Goal: Navigation & Orientation: Find specific page/section

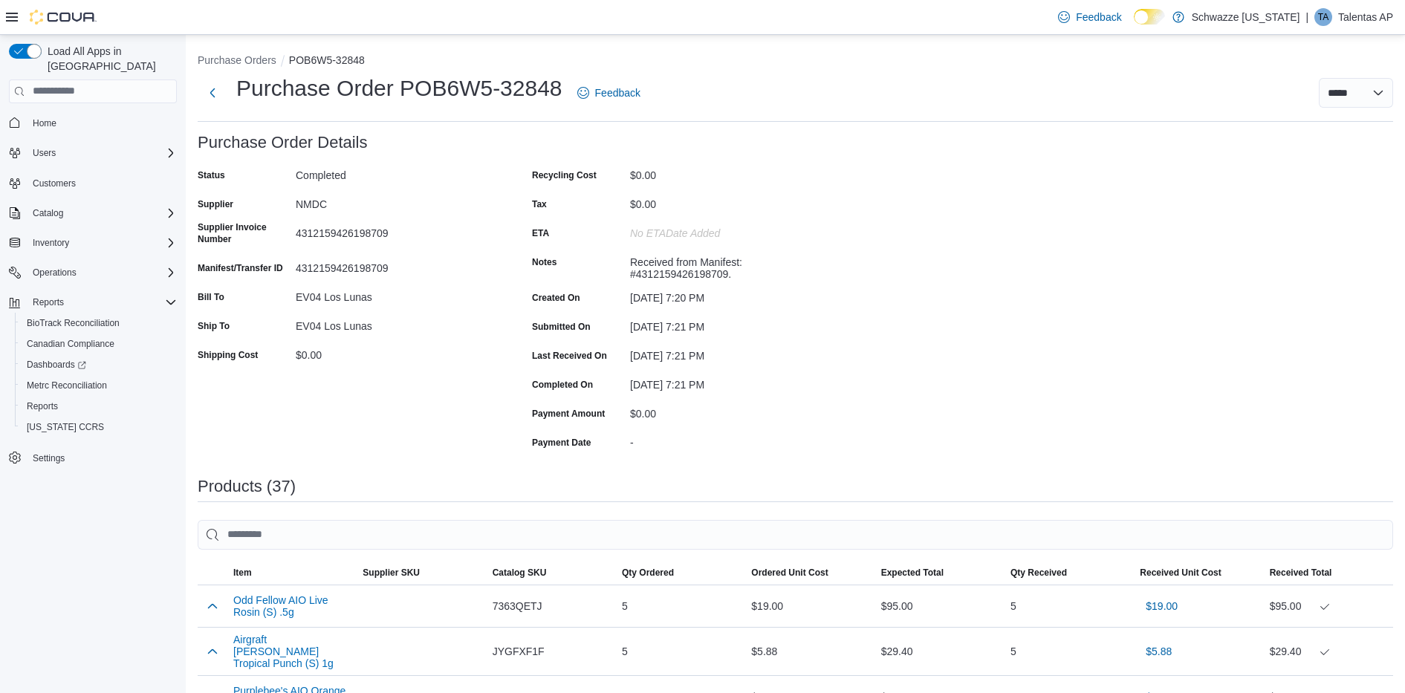
click at [1364, 19] on p "Talentas AP" at bounding box center [1365, 17] width 55 height 18
click at [1289, 145] on span "Sign Out" at bounding box center [1297, 145] width 40 height 15
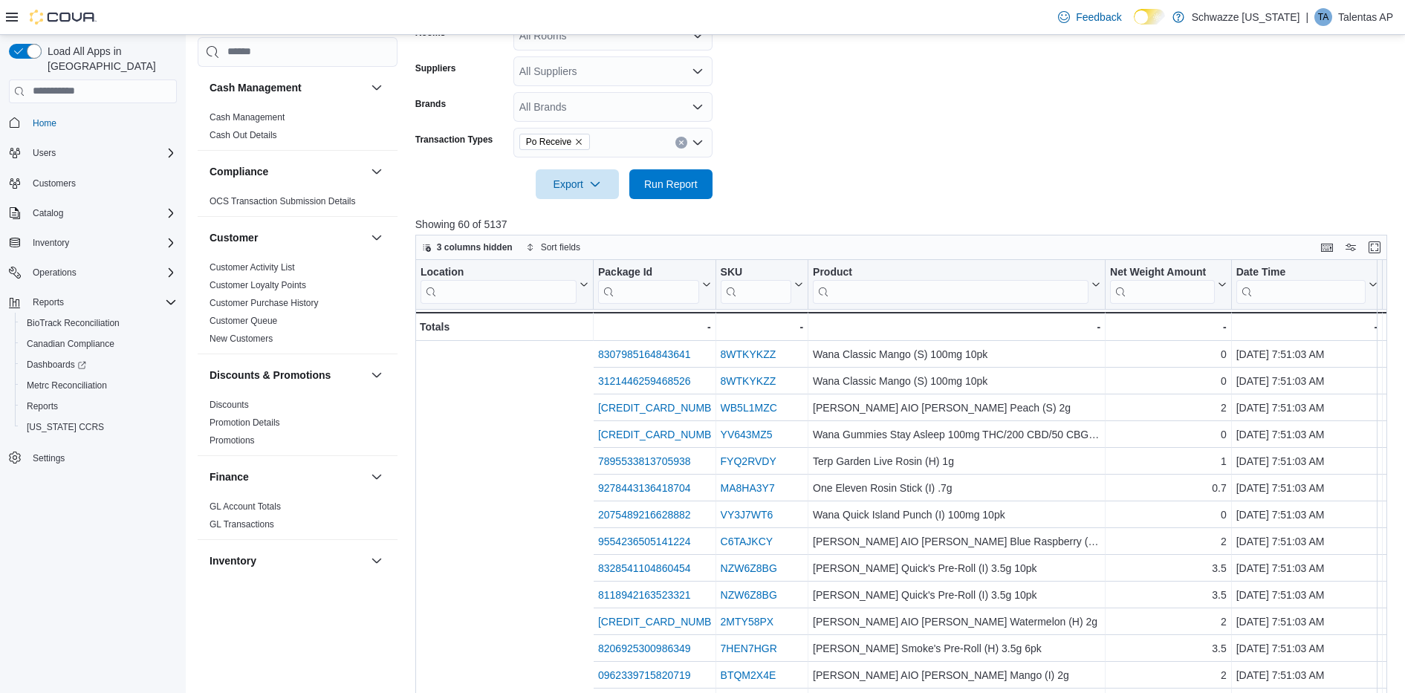
scroll to position [0, 392]
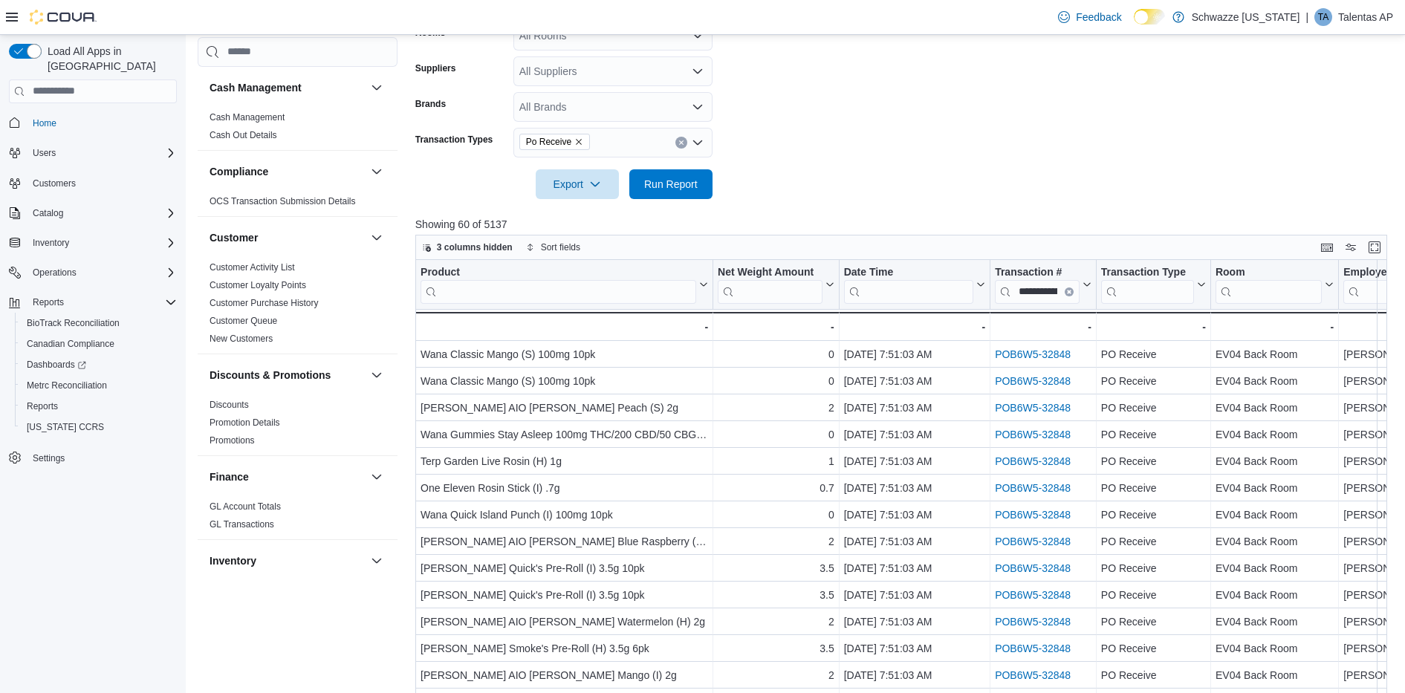
click at [1353, 13] on p "Talentas AP" at bounding box center [1365, 17] width 55 height 18
click at [1280, 147] on span "Sign Out" at bounding box center [1297, 145] width 40 height 15
